Goal: Information Seeking & Learning: Learn about a topic

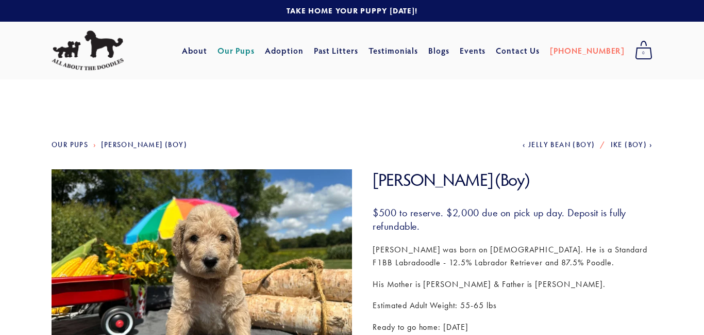
click at [255, 49] on link "Our Pups" at bounding box center [237, 50] width 38 height 19
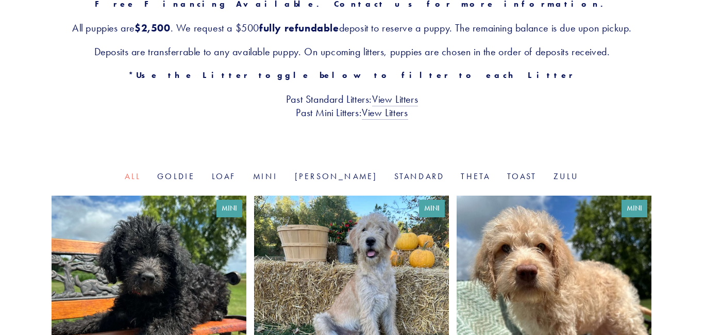
scroll to position [215, 0]
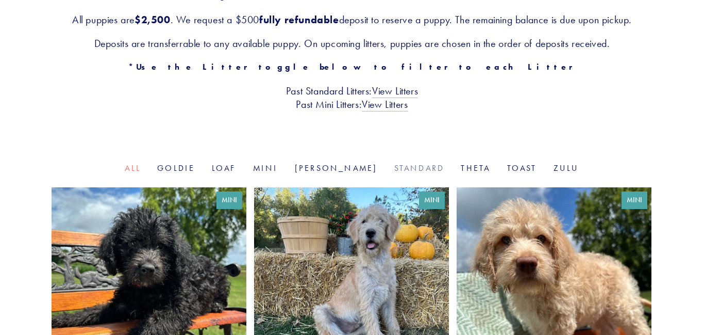
click at [395, 169] on link "Standard" at bounding box center [420, 168] width 51 height 10
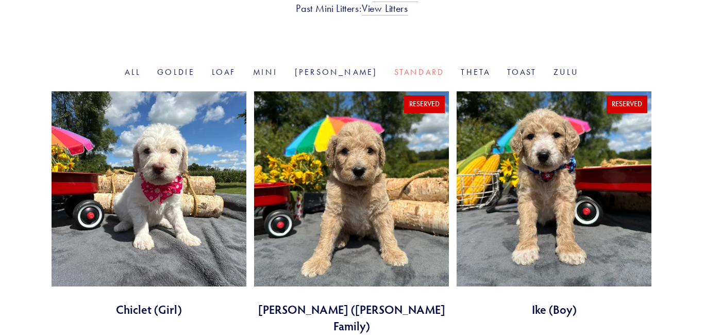
scroll to position [300, 0]
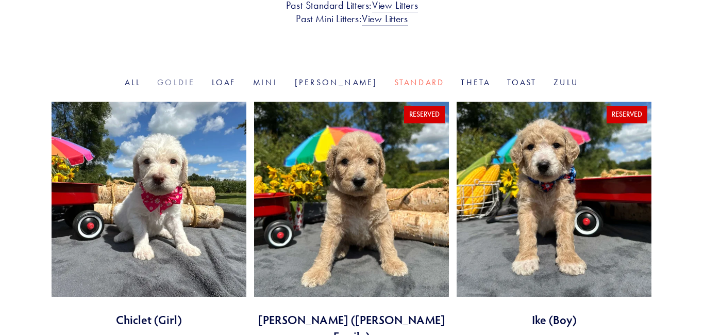
click at [195, 85] on link "Goldie" at bounding box center [176, 82] width 38 height 10
